Goal: Task Accomplishment & Management: Manage account settings

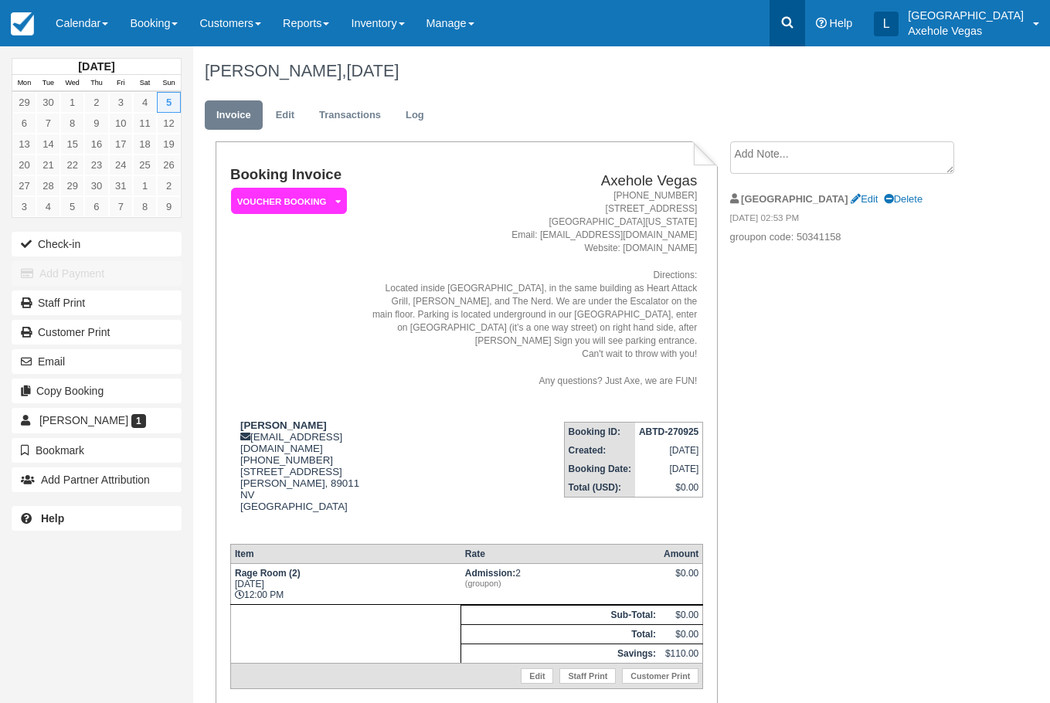
click at [805, 30] on link at bounding box center [788, 23] width 36 height 46
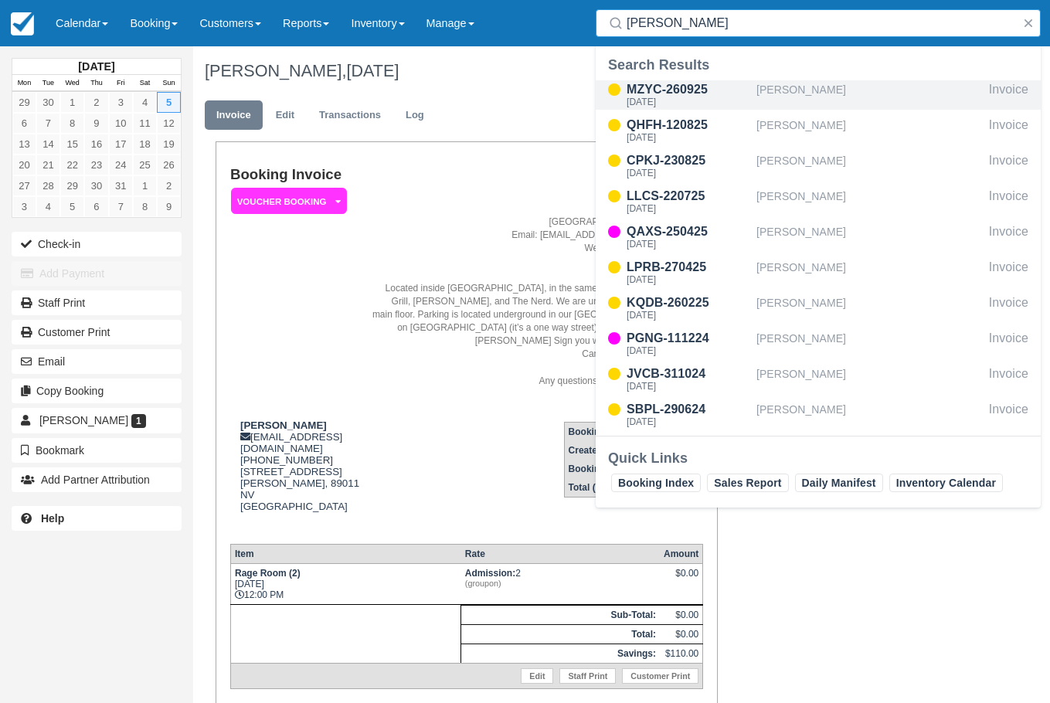
type input "[PERSON_NAME]"
click at [815, 90] on div "[PERSON_NAME]" at bounding box center [870, 94] width 226 height 29
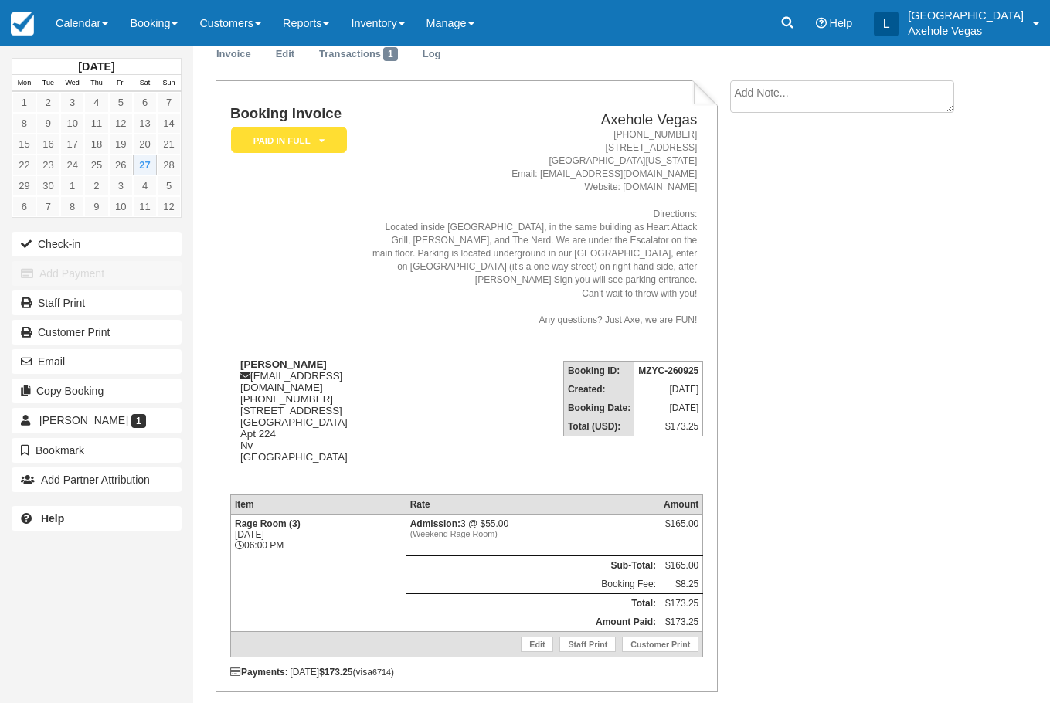
scroll to position [118, 0]
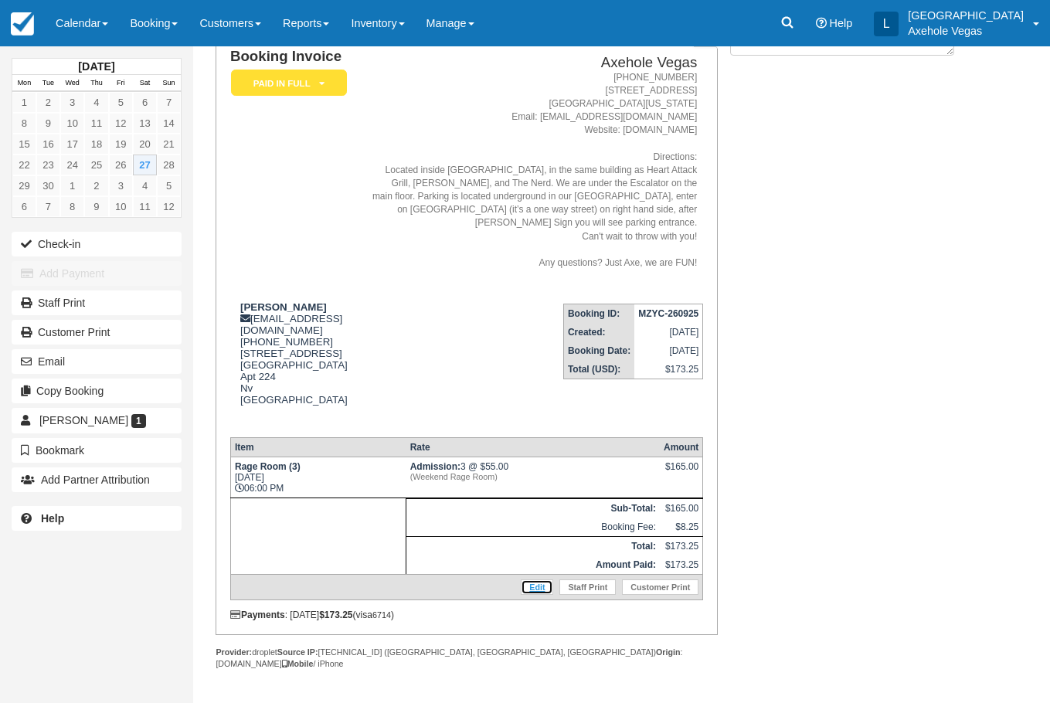
click at [545, 595] on link "Edit" at bounding box center [537, 587] width 32 height 15
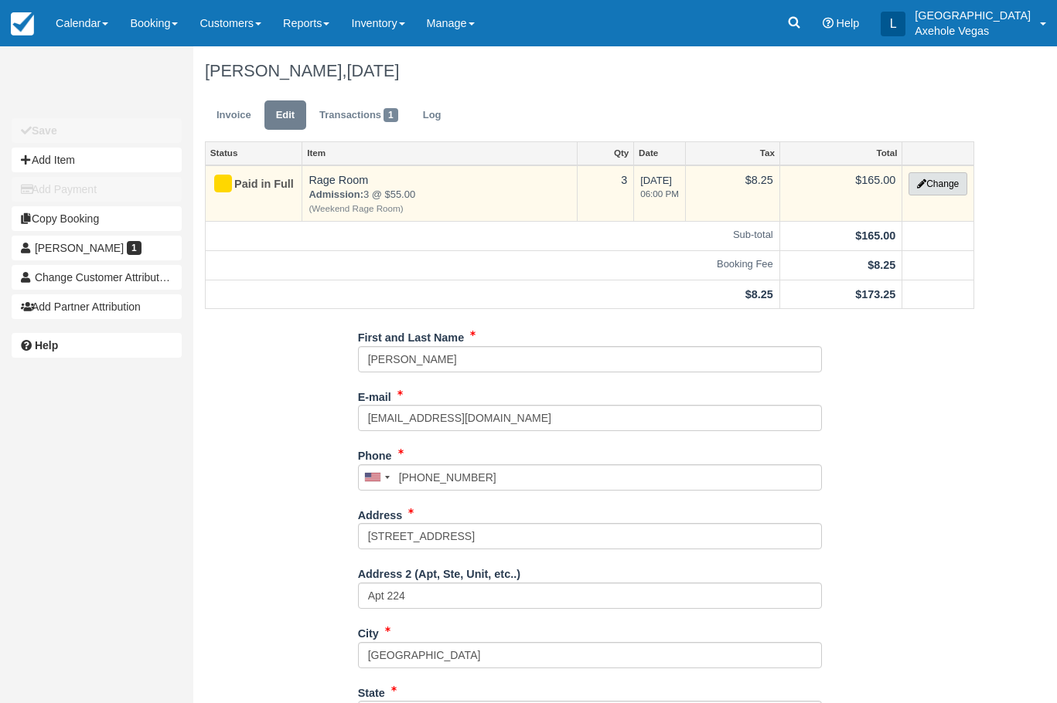
click at [963, 185] on button "Change" at bounding box center [937, 183] width 59 height 23
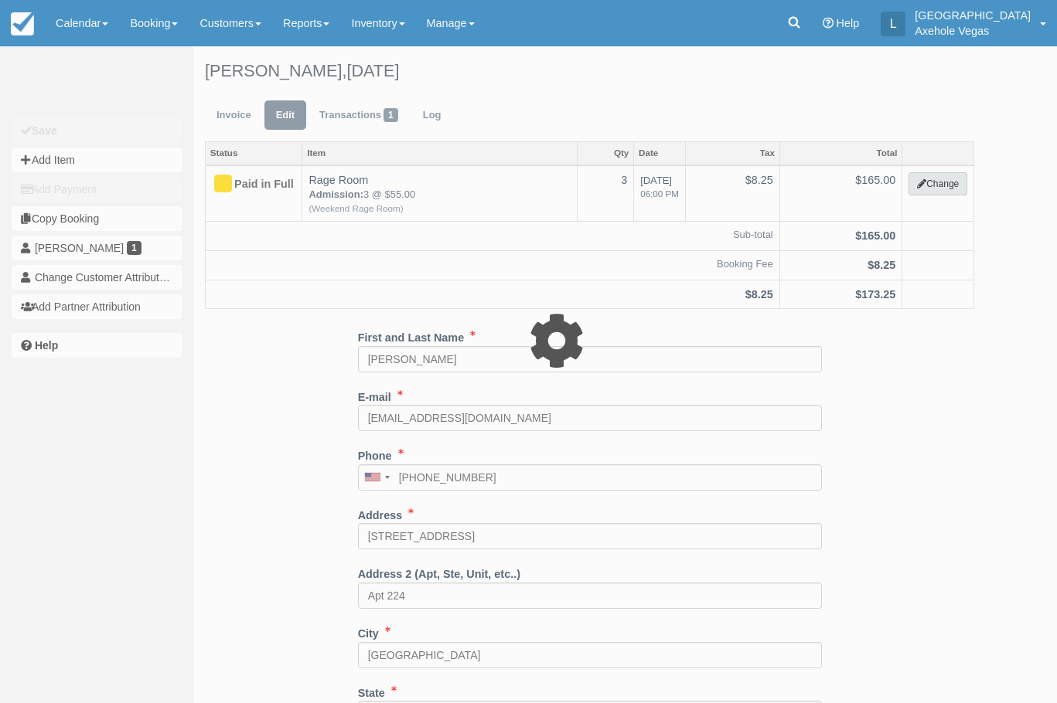
select select "43"
type input "165.00"
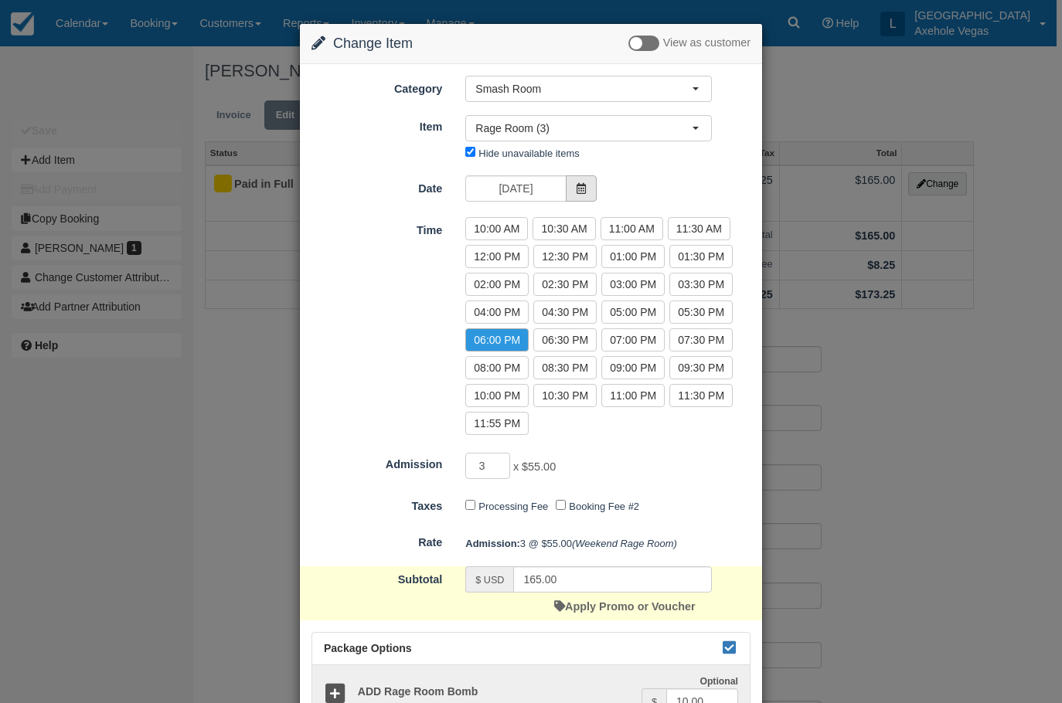
click at [577, 190] on icon at bounding box center [581, 188] width 11 height 11
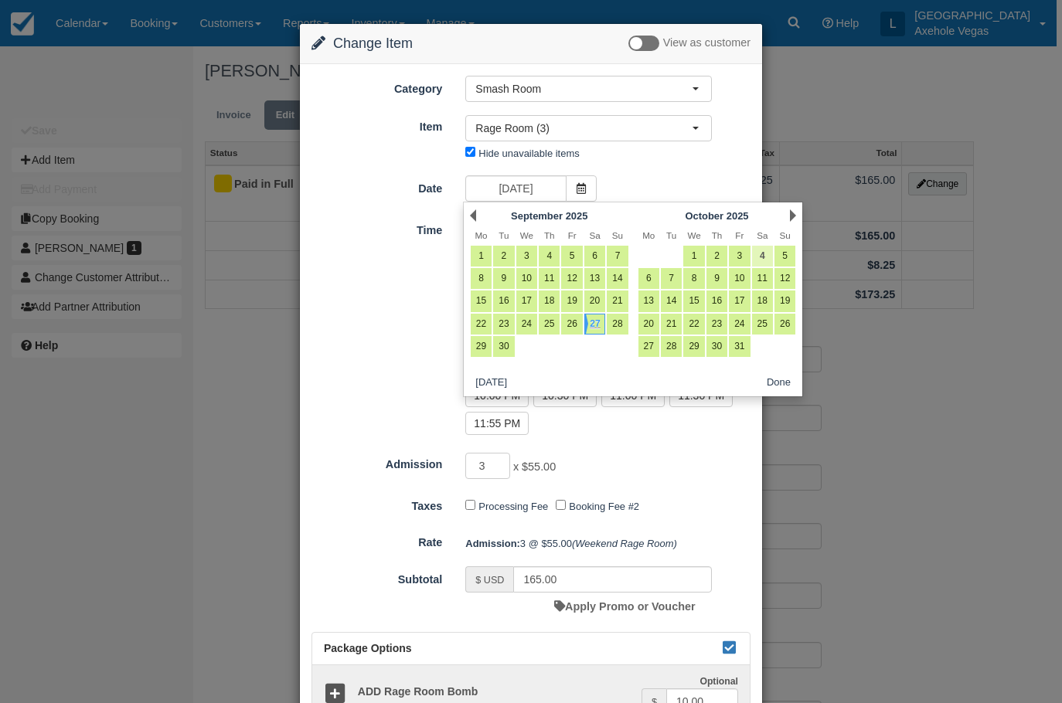
click at [760, 258] on link "4" at bounding box center [762, 256] width 21 height 21
type input "Sat 04 Oct 2025"
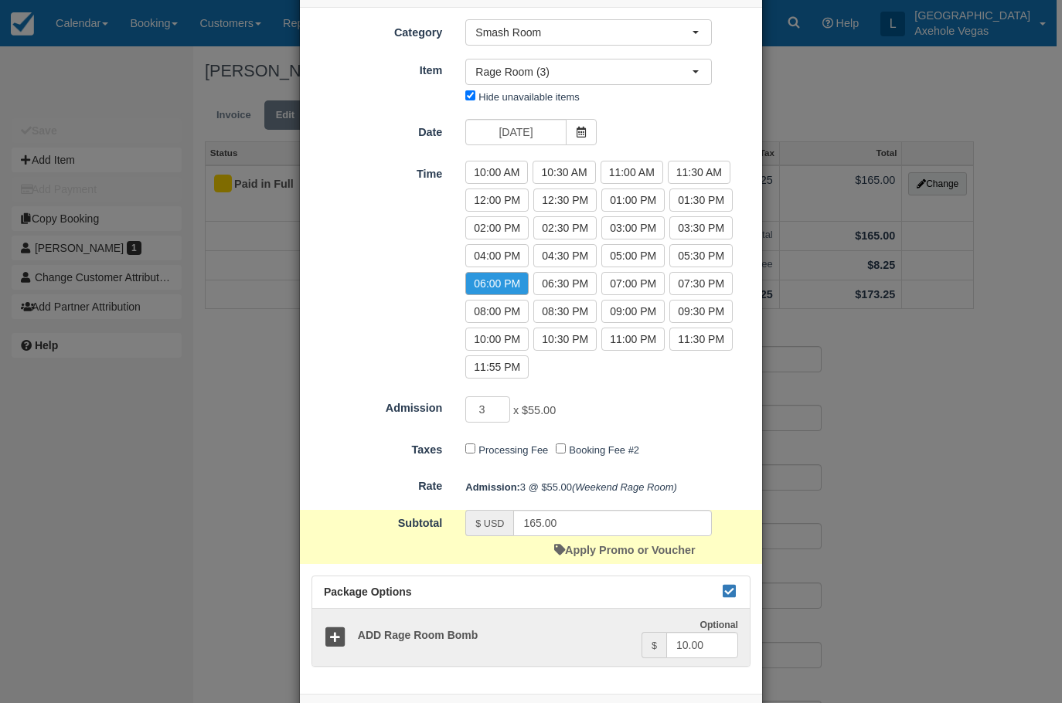
scroll to position [121, 0]
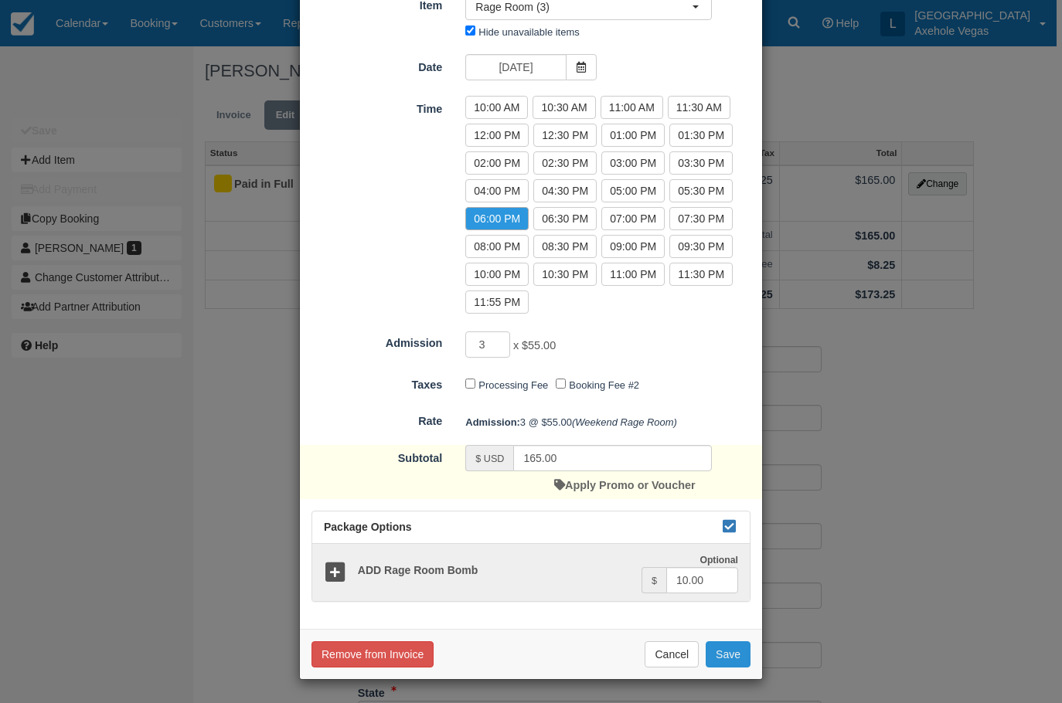
click at [737, 655] on button "Save" at bounding box center [728, 655] width 45 height 26
checkbox input "false"
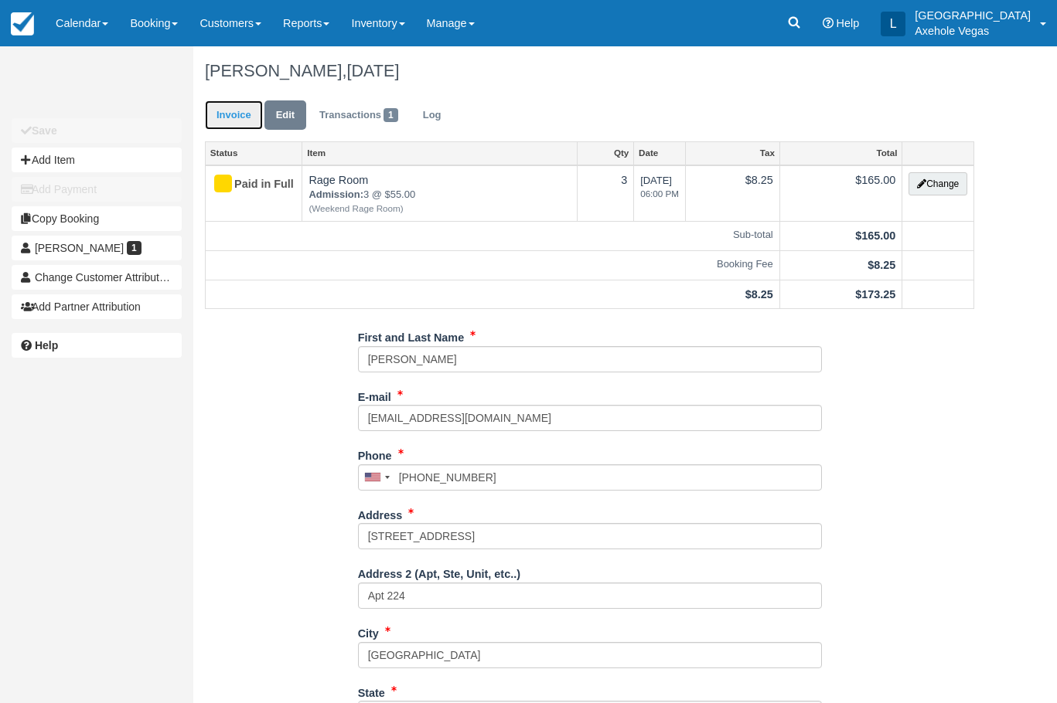
click at [224, 121] on link "Invoice" at bounding box center [234, 115] width 58 height 30
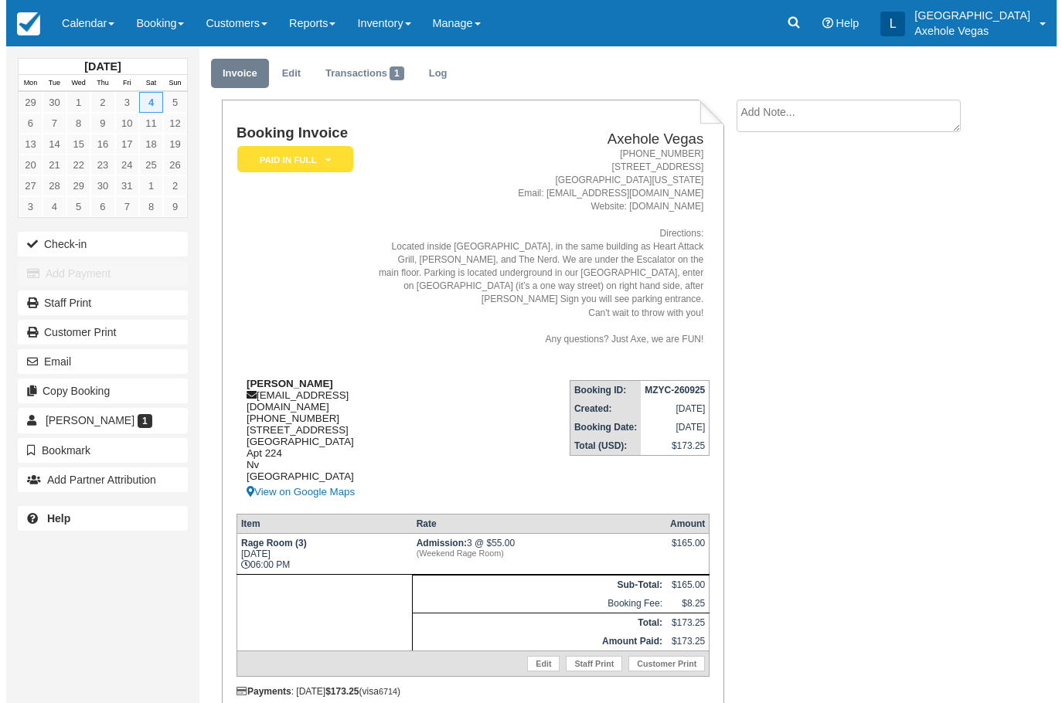
scroll to position [77, 0]
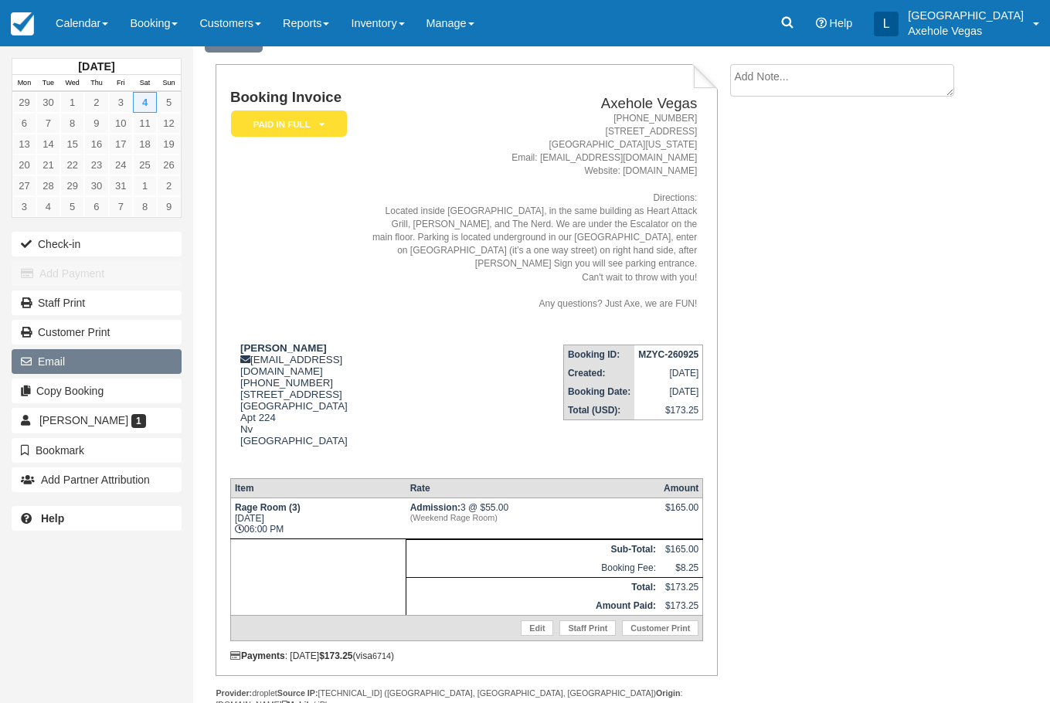
click at [108, 363] on button "Email" at bounding box center [97, 361] width 170 height 25
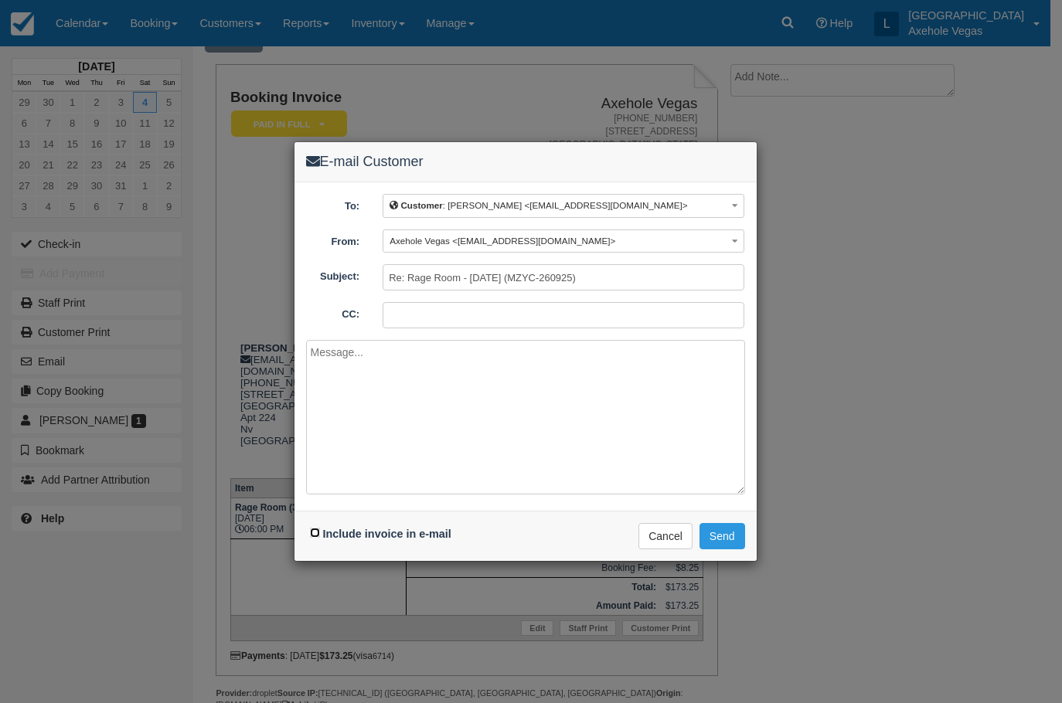
click at [311, 531] on input "Include invoice in e-mail" at bounding box center [315, 533] width 10 height 10
checkbox input "true"
click at [717, 535] on button "Send" at bounding box center [723, 536] width 46 height 26
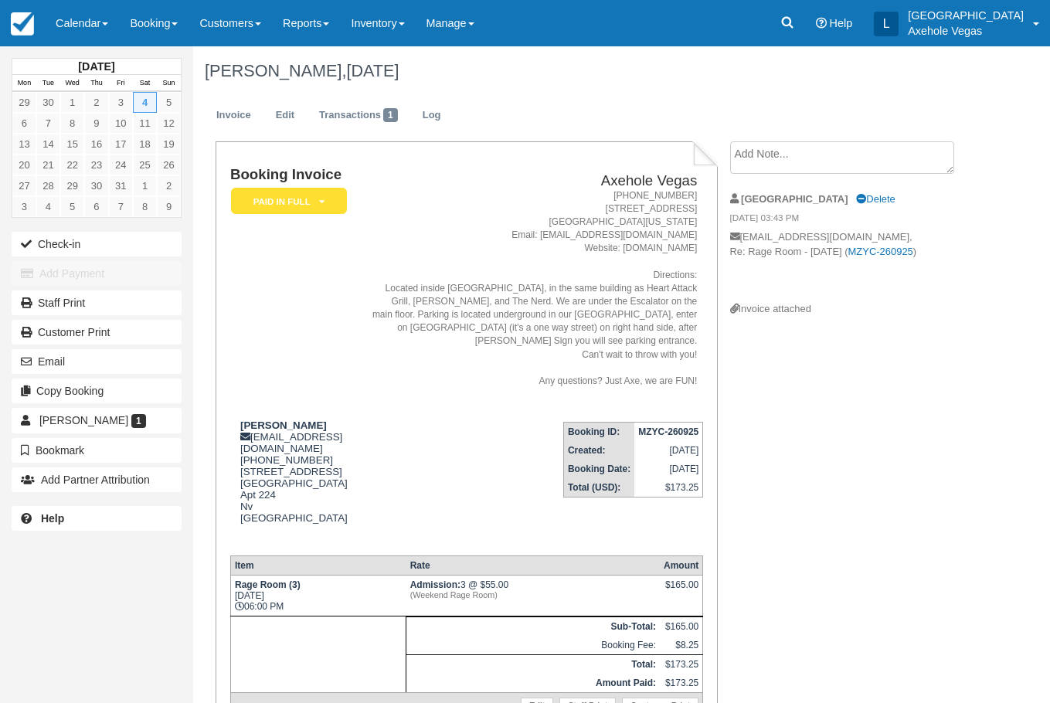
scroll to position [77, 0]
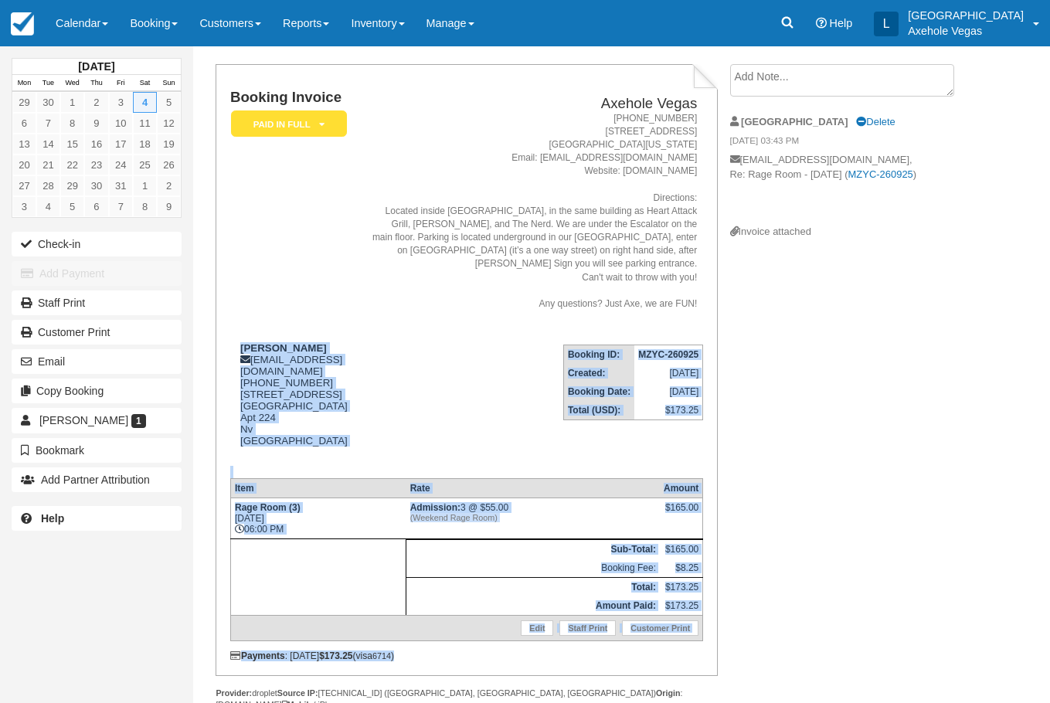
drag, startPoint x: 241, startPoint y: 346, endPoint x: 497, endPoint y: 686, distance: 426.2
click at [497, 676] on div "Booking Invoice Paid in Full   Pending Payment Deposit Paid Pending VIP Party Q…" at bounding box center [467, 370] width 502 height 612
copy div "[PERSON_NAME] [EMAIL_ADDRESS][DOMAIN_NAME] [PHONE_NUMBER] [STREET_ADDRESS] View…"
